Goal: Information Seeking & Learning: Find specific page/section

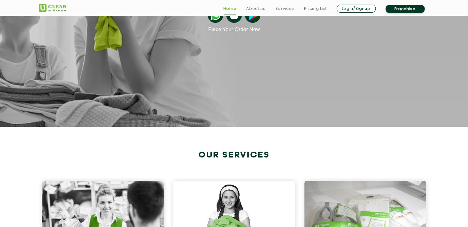
scroll to position [215, 0]
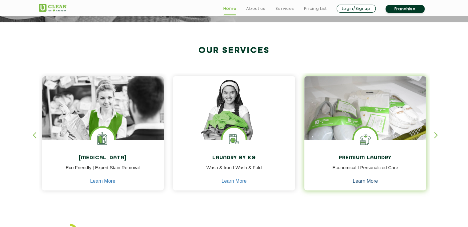
click at [367, 181] on link "Learn More" at bounding box center [365, 182] width 25 height 6
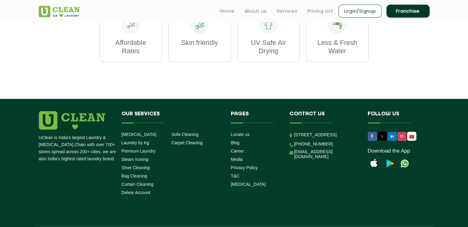
scroll to position [831, 0]
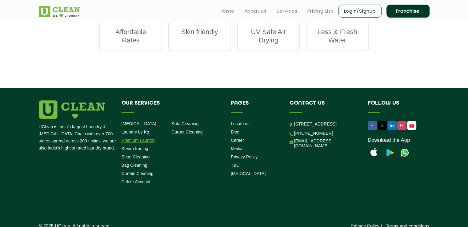
click at [146, 138] on link "Premium Laundry" at bounding box center [139, 140] width 34 height 5
click at [135, 130] on link "Laundry by Kg" at bounding box center [136, 132] width 28 height 5
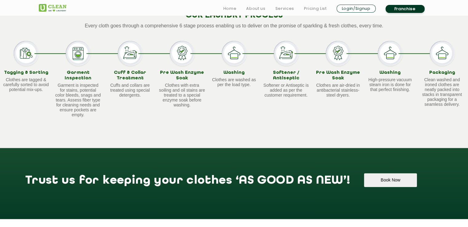
scroll to position [585, 0]
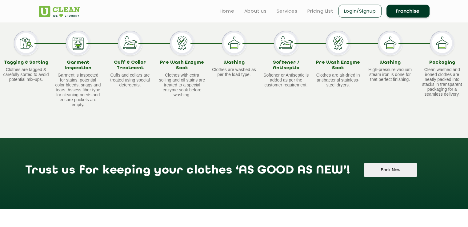
click at [188, 55] on img at bounding box center [182, 43] width 25 height 25
click at [184, 55] on img at bounding box center [182, 43] width 25 height 25
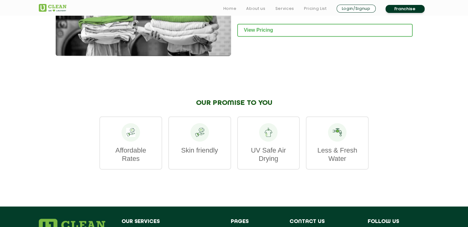
scroll to position [893, 0]
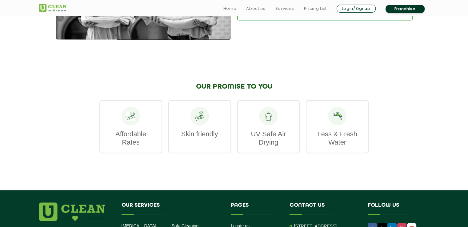
click at [267, 139] on div "UV Safe Air Drying" at bounding box center [268, 126] width 63 height 53
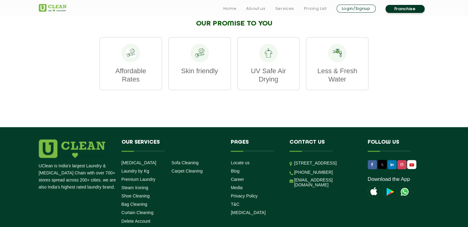
scroll to position [1016, 0]
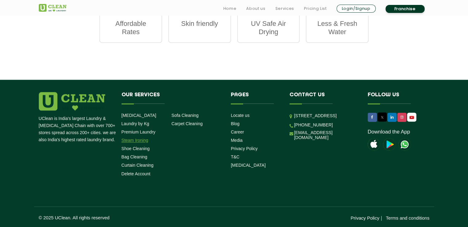
click at [140, 142] on link "Steam Ironing" at bounding box center [135, 140] width 27 height 5
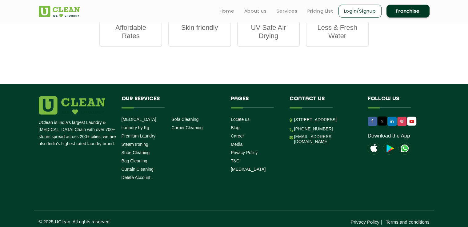
scroll to position [948, 0]
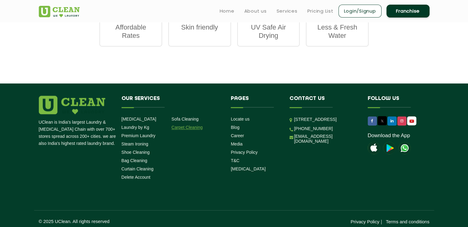
click at [201, 125] on link "Carpet Cleaning" at bounding box center [186, 127] width 31 height 5
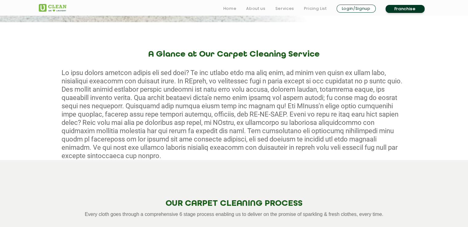
scroll to position [246, 0]
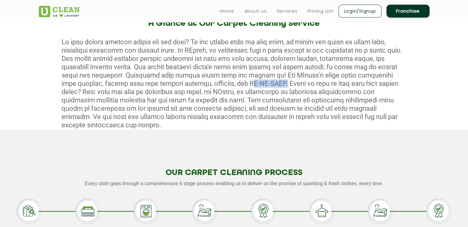
drag, startPoint x: 185, startPoint y: 83, endPoint x: 221, endPoint y: 83, distance: 36.0
click at [221, 83] on div at bounding box center [234, 83] width 468 height 91
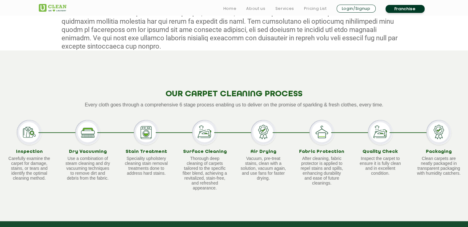
scroll to position [369, 0]
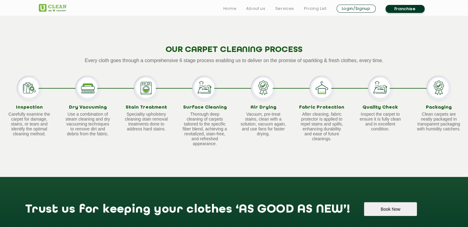
click at [199, 81] on img at bounding box center [204, 88] width 25 height 25
click at [288, 82] on div "Air Drying Vacuum, pre-treat stains, clean with a solution, vacuum again, and u…" at bounding box center [263, 111] width 58 height 71
click at [267, 79] on img at bounding box center [263, 88] width 25 height 25
click at [335, 84] on div "Fabric Protection After cleaning, fabric protector is applied to repel stains a…" at bounding box center [322, 111] width 58 height 71
click at [324, 82] on img at bounding box center [322, 88] width 25 height 25
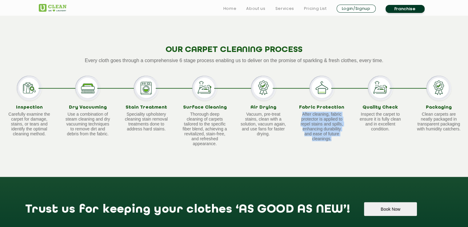
drag, startPoint x: 302, startPoint y: 108, endPoint x: 337, endPoint y: 138, distance: 46.5
click at [337, 138] on div "Fabric Protection After cleaning, fabric protector is applied to repel stains a…" at bounding box center [322, 111] width 58 height 71
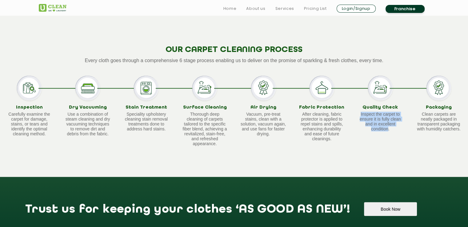
drag, startPoint x: 359, startPoint y: 105, endPoint x: 389, endPoint y: 124, distance: 35.0
click at [389, 124] on p "Inspect the carpet to ensure it is fully clean and in excellent condition." at bounding box center [380, 122] width 46 height 20
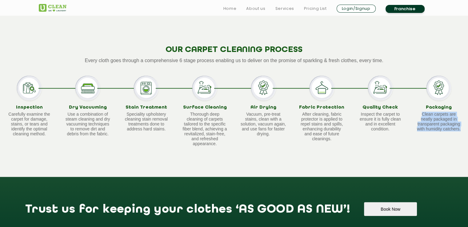
drag, startPoint x: 423, startPoint y: 106, endPoint x: 467, endPoint y: 127, distance: 48.7
click at [467, 127] on div "Packaging Clean carpets are neatly packaged in transparent packaging with humid…" at bounding box center [439, 111] width 58 height 71
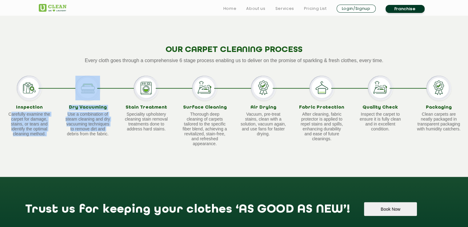
drag, startPoint x: 10, startPoint y: 105, endPoint x: 58, endPoint y: 135, distance: 56.6
click at [58, 135] on div "Inspection Carefully examine the carpet for damage, stains, or tears and identi…" at bounding box center [234, 111] width 468 height 71
click at [1, 116] on div "Inspection Carefully examine the carpet for damage, stains, or tears and identi…" at bounding box center [29, 111] width 58 height 71
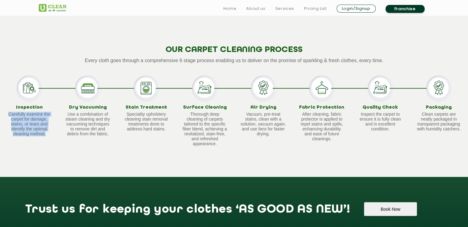
drag, startPoint x: 9, startPoint y: 106, endPoint x: 46, endPoint y: 126, distance: 43.0
click at [46, 126] on p "Carefully examine the carpet for damage, stains, or tears and identify the opti…" at bounding box center [29, 124] width 46 height 25
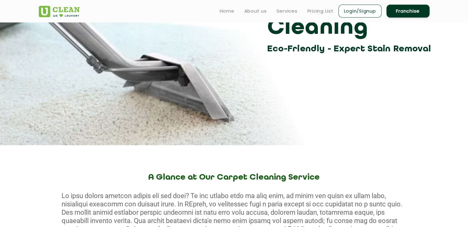
scroll to position [0, 0]
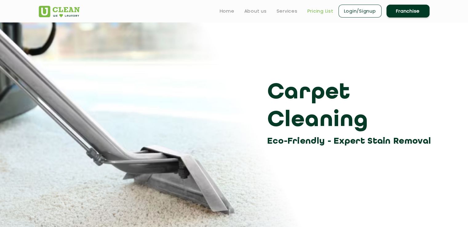
click at [327, 14] on link "Pricing List" at bounding box center [320, 10] width 26 height 7
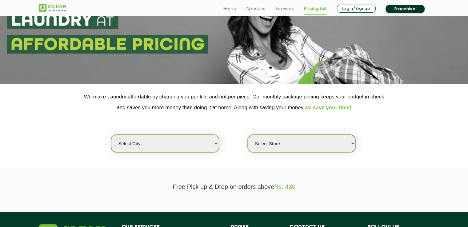
scroll to position [92, 0]
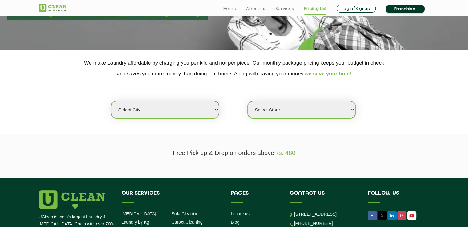
click at [175, 109] on select "Select city [GEOGRAPHIC_DATA] [GEOGRAPHIC_DATA] [GEOGRAPHIC_DATA] [GEOGRAPHIC_D…" at bounding box center [165, 110] width 108 height 18
select select "4"
click at [111, 101] on select "Select city [GEOGRAPHIC_DATA] [GEOGRAPHIC_DATA] [GEOGRAPHIC_DATA] [GEOGRAPHIC_D…" at bounding box center [165, 110] width 108 height 18
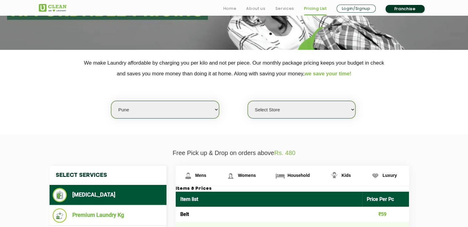
click at [315, 103] on select "Select Store [GEOGRAPHIC_DATA] [GEOGRAPHIC_DATA] [GEOGRAPHIC_DATA] [GEOGRAPHIC_…" at bounding box center [302, 110] width 108 height 18
select select "155"
click at [248, 101] on select "Select Store [GEOGRAPHIC_DATA] [GEOGRAPHIC_DATA] [GEOGRAPHIC_DATA] [GEOGRAPHIC_…" at bounding box center [302, 110] width 108 height 18
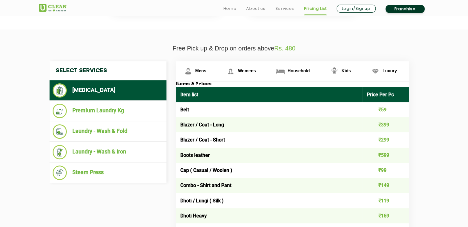
scroll to position [215, 0]
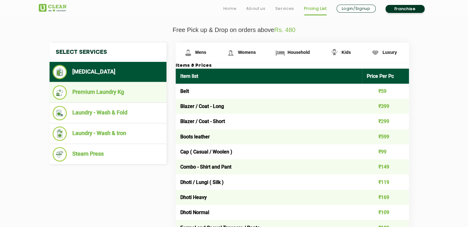
click at [102, 96] on li "Premium Laundry Kg" at bounding box center [108, 92] width 111 height 14
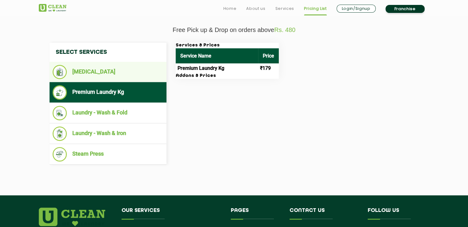
click at [101, 73] on li "[MEDICAL_DATA]" at bounding box center [108, 72] width 111 height 14
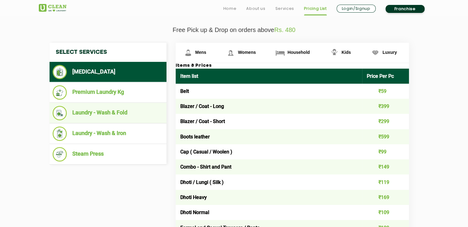
click at [112, 108] on li "Laundry - Wash & Fold" at bounding box center [108, 113] width 111 height 14
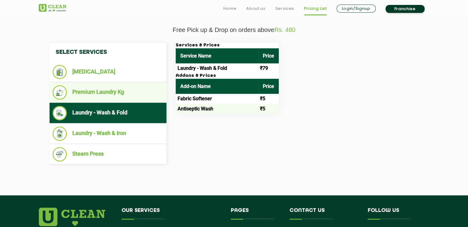
click at [125, 97] on li "Premium Laundry Kg" at bounding box center [108, 92] width 111 height 14
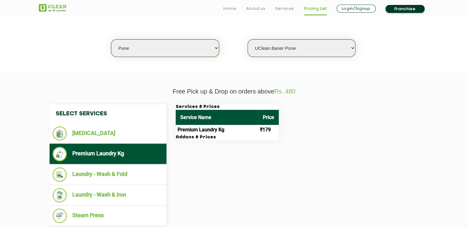
scroll to position [185, 0]
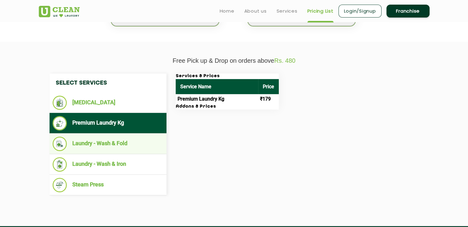
click at [111, 142] on li "Laundry - Wash & Fold" at bounding box center [108, 144] width 111 height 14
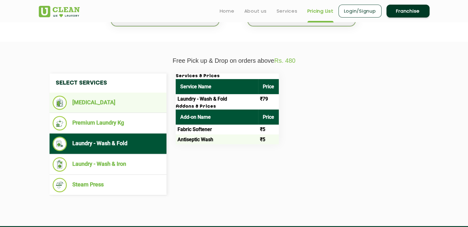
click at [122, 108] on li "[MEDICAL_DATA]" at bounding box center [108, 103] width 111 height 14
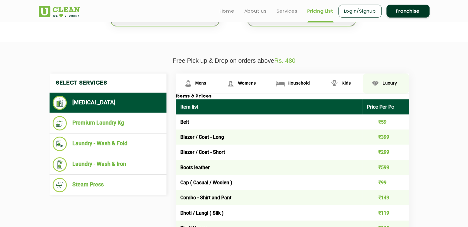
click at [381, 85] on link "Luxury" at bounding box center [386, 84] width 46 height 20
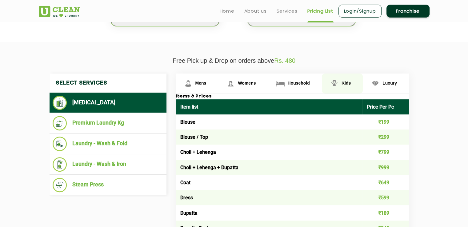
click at [349, 82] on span "Kids" at bounding box center [346, 83] width 9 height 5
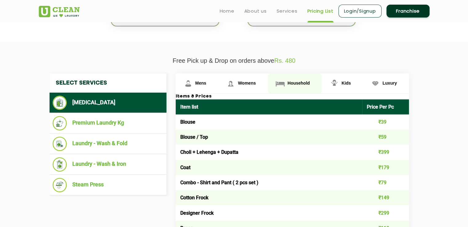
click at [292, 83] on span "Household" at bounding box center [298, 83] width 22 height 5
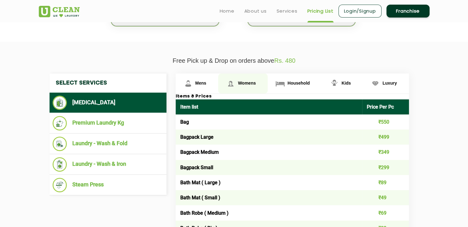
click at [252, 83] on span "Womens" at bounding box center [247, 83] width 18 height 5
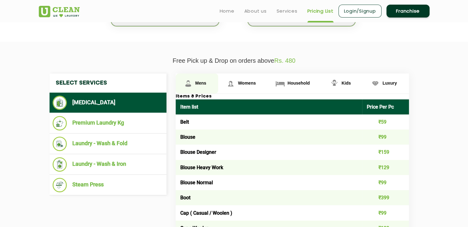
click at [198, 81] on span "Mens" at bounding box center [200, 83] width 11 height 5
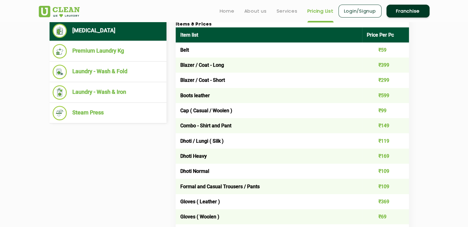
scroll to position [246, 0]
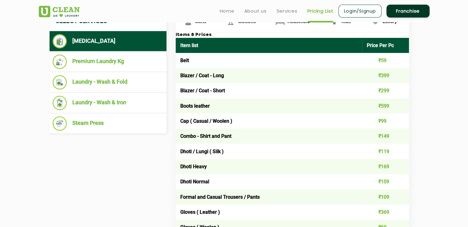
click at [190, 107] on td "Boots leather" at bounding box center [269, 105] width 187 height 15
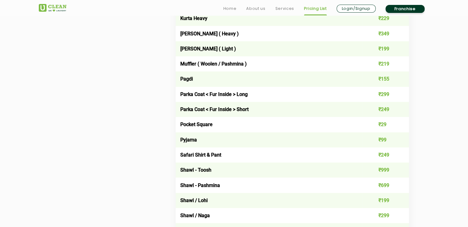
scroll to position [708, 0]
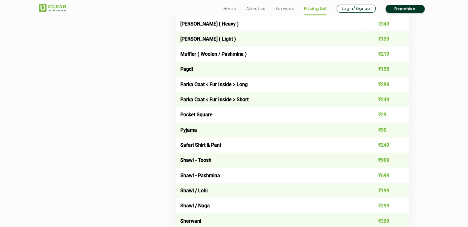
click at [381, 130] on td "₹99" at bounding box center [385, 129] width 47 height 15
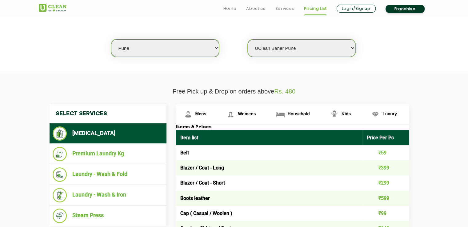
scroll to position [185, 0]
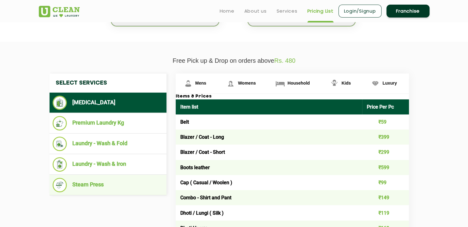
click at [111, 187] on li "Steam Press" at bounding box center [108, 185] width 111 height 14
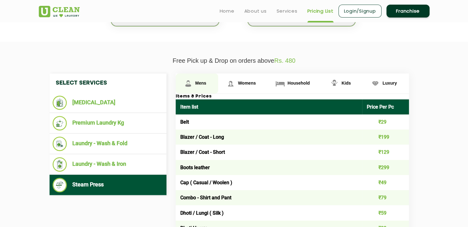
click at [189, 84] on img at bounding box center [188, 83] width 11 height 11
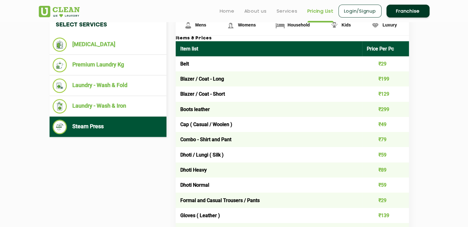
scroll to position [246, 0]
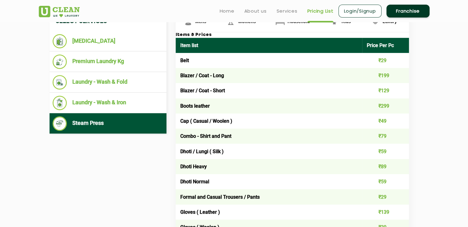
click at [212, 122] on td "Cap ( Casual / Woolen )" at bounding box center [269, 121] width 187 height 15
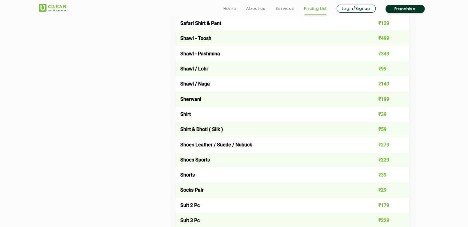
scroll to position [831, 0]
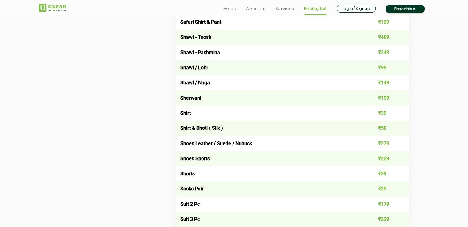
click at [383, 114] on td "₹39" at bounding box center [385, 113] width 47 height 15
click at [212, 83] on td "Shawl / Naga" at bounding box center [269, 82] width 187 height 15
click at [207, 84] on td "Shawl / Naga" at bounding box center [269, 82] width 187 height 15
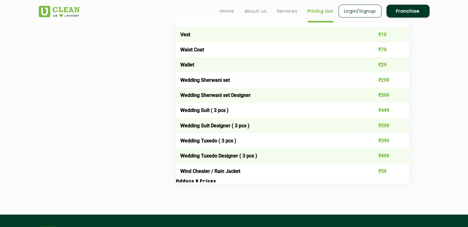
scroll to position [1139, 0]
